Goal: Find specific page/section: Find specific page/section

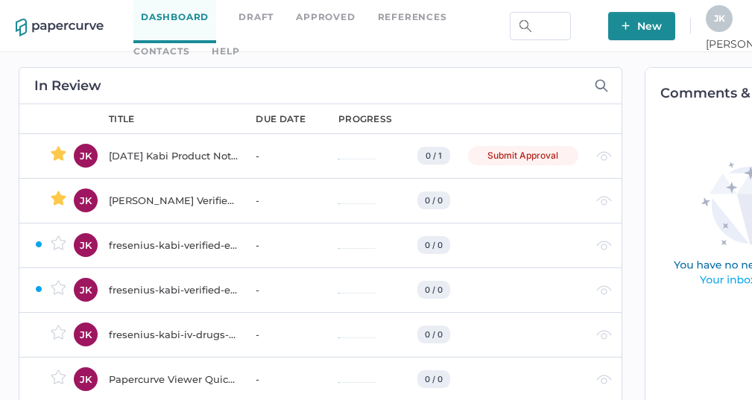
click at [189, 43] on link "Contacts" at bounding box center [161, 51] width 56 height 16
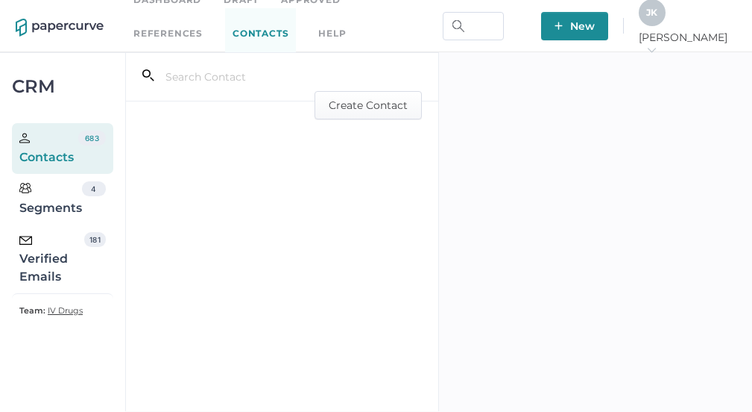
click at [60, 267] on div "Verified Emails" at bounding box center [51, 259] width 65 height 54
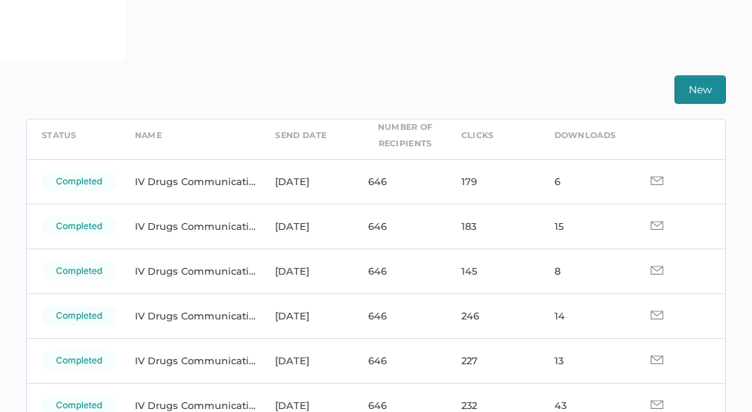
scroll to position [70, 0]
